Goal: Check status

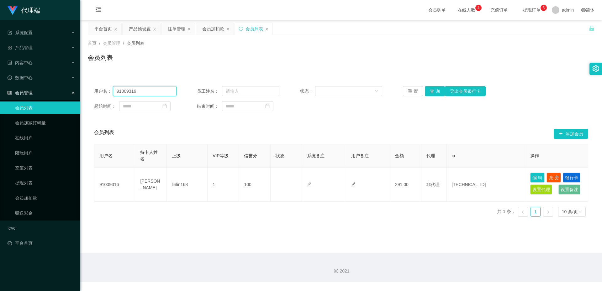
click at [147, 95] on input "91009316" at bounding box center [145, 91] width 64 height 10
click at [150, 93] on input "91009316" at bounding box center [145, 91] width 64 height 10
paste input "81730258"
type input "81730258"
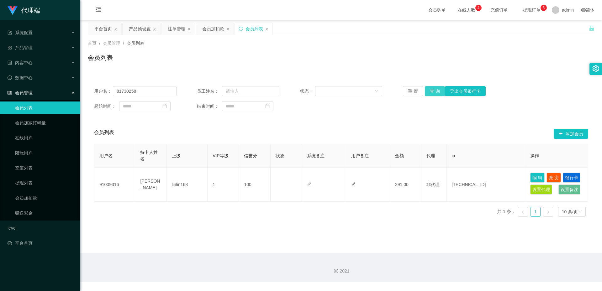
click at [438, 92] on button "查 询" at bounding box center [435, 91] width 20 height 10
click at [552, 178] on button "账 变" at bounding box center [553, 178] width 14 height 10
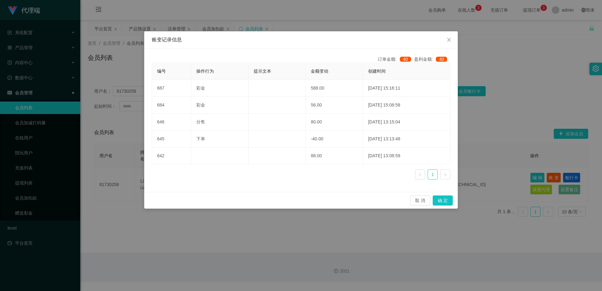
click at [495, 109] on div "账变记录信息 订单金额: 40 盈利金额: 40 编号 操作行为 提示文本 金额变动 创建时间 687 彩金 588.00 [DATE] 15:16:11 6…" at bounding box center [301, 145] width 602 height 291
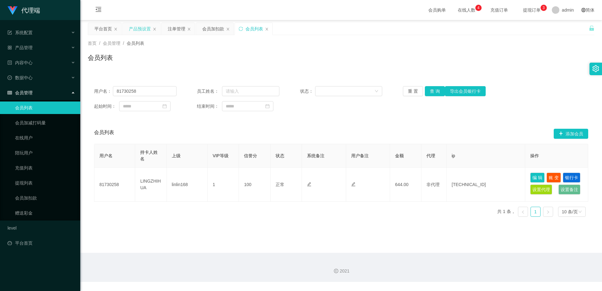
click at [138, 29] on div "产品预设置" at bounding box center [140, 29] width 22 height 12
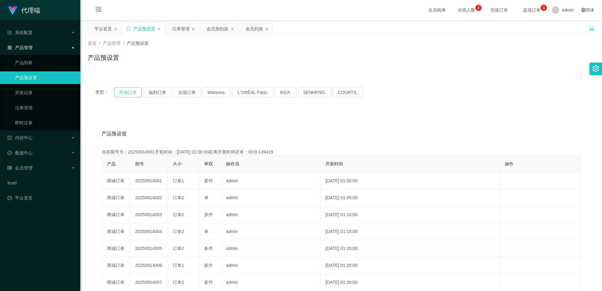
click at [129, 95] on button "商城订单" at bounding box center [128, 92] width 28 height 10
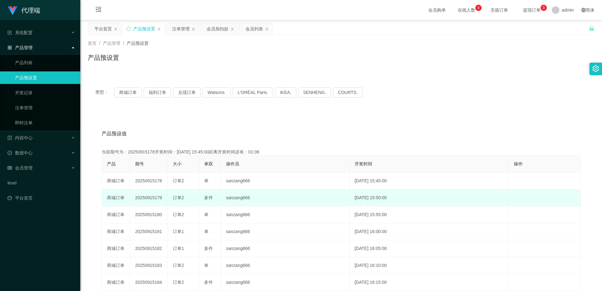
click at [149, 198] on td "20250915179" at bounding box center [149, 198] width 38 height 17
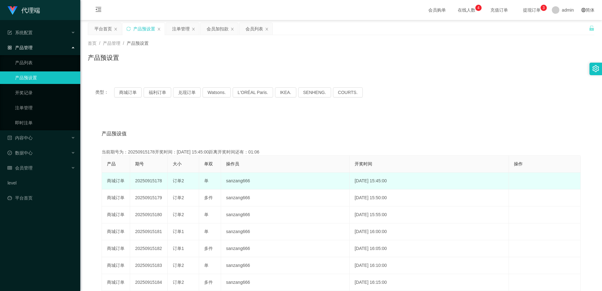
copy td "20250915179"
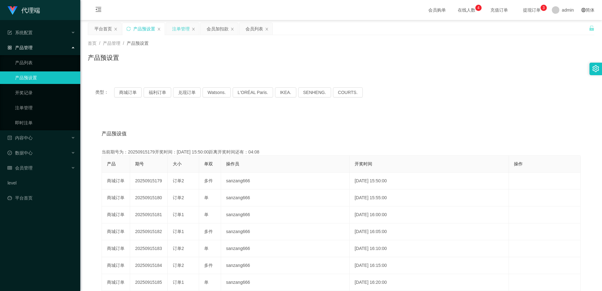
click at [171, 26] on div "注单管理" at bounding box center [182, 29] width 33 height 12
click at [182, 33] on div "注单管理" at bounding box center [181, 29] width 18 height 12
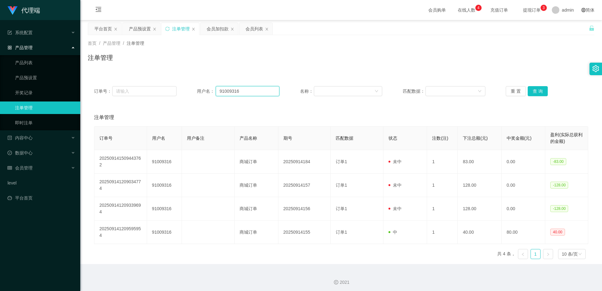
click at [233, 93] on input "91009316" at bounding box center [248, 91] width 64 height 10
paste input "81730258"
type input "81730258"
click at [528, 90] on button "查 询" at bounding box center [538, 91] width 20 height 10
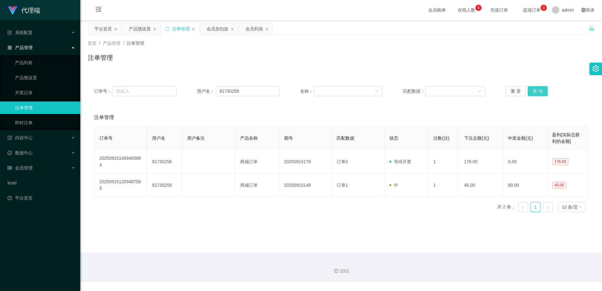
click at [537, 90] on button "查 询" at bounding box center [538, 91] width 20 height 10
click at [264, 92] on input "81730258" at bounding box center [248, 91] width 64 height 10
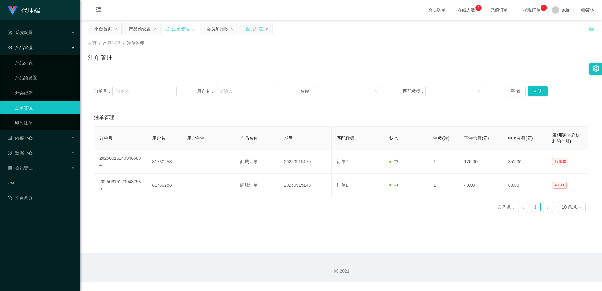
click at [252, 28] on div "会员列表" at bounding box center [254, 29] width 18 height 12
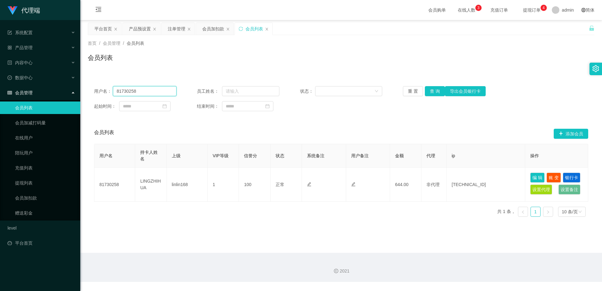
click at [156, 91] on input "81730258" at bounding box center [145, 91] width 64 height 10
click at [432, 91] on button "查 询" at bounding box center [435, 91] width 20 height 10
